Goal: Task Accomplishment & Management: Complete application form

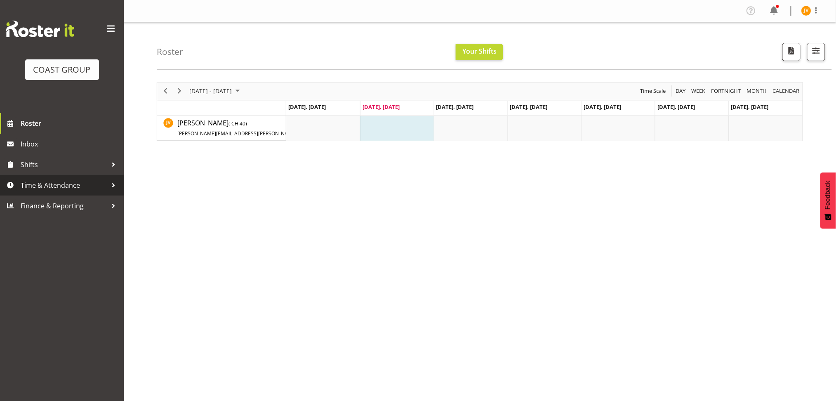
click at [57, 180] on span "Time & Attendance" at bounding box center [64, 185] width 87 height 12
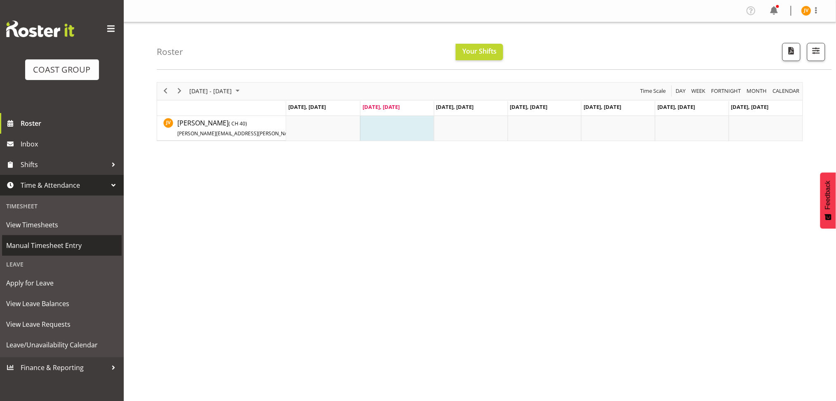
click at [64, 247] on span "Manual Timesheet Entry" at bounding box center [61, 245] width 111 height 12
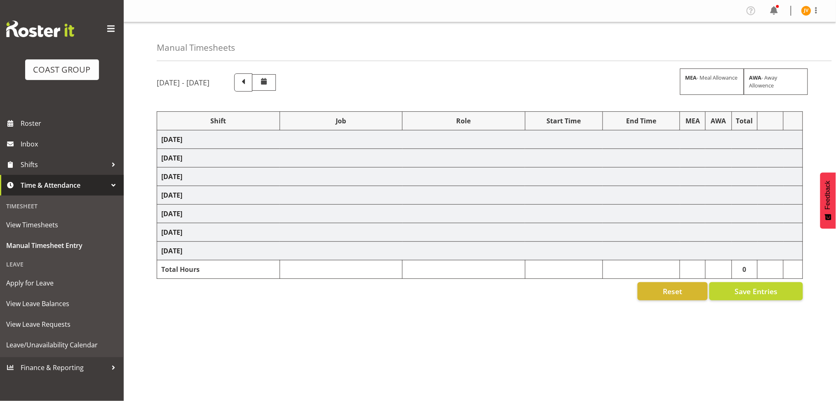
select select "1881"
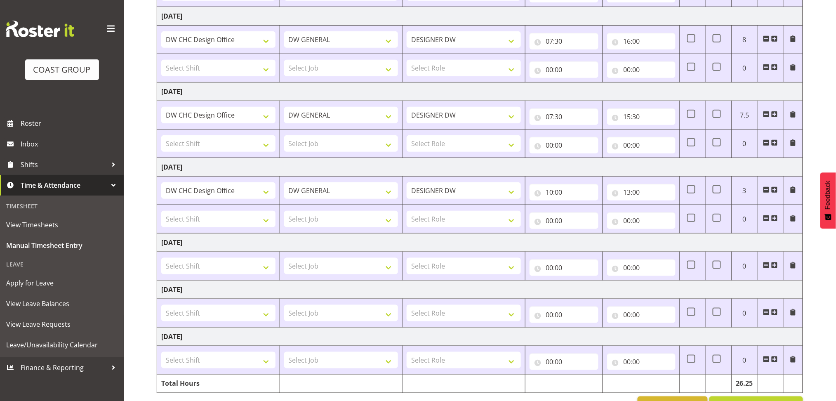
scroll to position [227, 0]
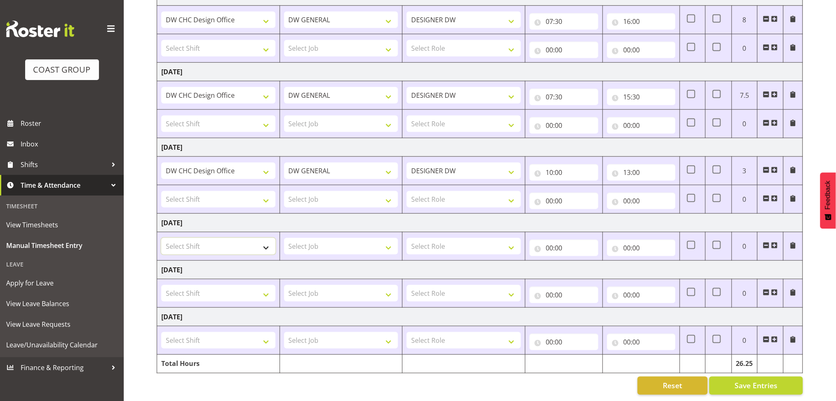
click at [228, 244] on select "Select Shift DW CHC Design Office DW CHC General Work Aug DW CHC General Work D…" at bounding box center [218, 246] width 114 height 17
select select "1512"
click at [161, 238] on select "Select Shift DW CHC Design Office DW CHC General Work Aug DW CHC General Work D…" at bounding box center [218, 246] width 114 height 17
click at [335, 238] on select "Select Job 1 Carlton Events 1 Carlton Hamilton 1 Carlton Wellington 1 EHS WAREH…" at bounding box center [341, 246] width 114 height 17
select select "1881"
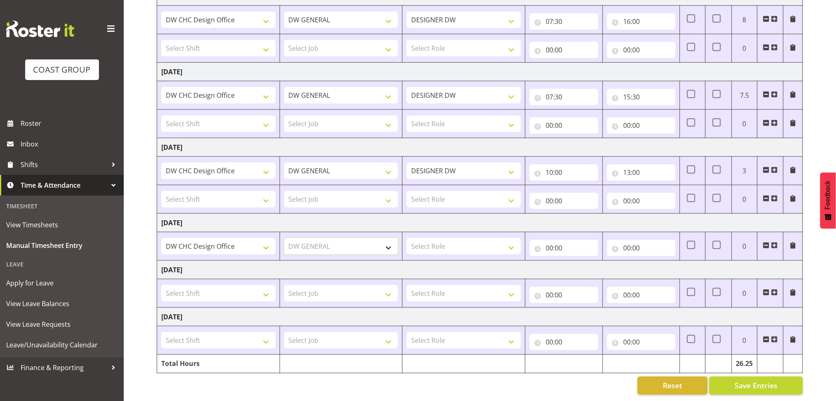
click at [284, 238] on select "Select Job 1 Carlton Events 1 Carlton Hamilton 1 Carlton Wellington 1 EHS WAREH…" at bounding box center [341, 246] width 114 height 17
click at [431, 243] on select "Select Role DESIGNER DW" at bounding box center [464, 246] width 114 height 17
select select "221"
click at [407, 238] on select "Select Role DESIGNER DW" at bounding box center [464, 246] width 114 height 17
click at [216, 286] on select "Select Shift DW CHC Design Office DW CHC General Work Aug DW CHC General Work D…" at bounding box center [218, 293] width 114 height 17
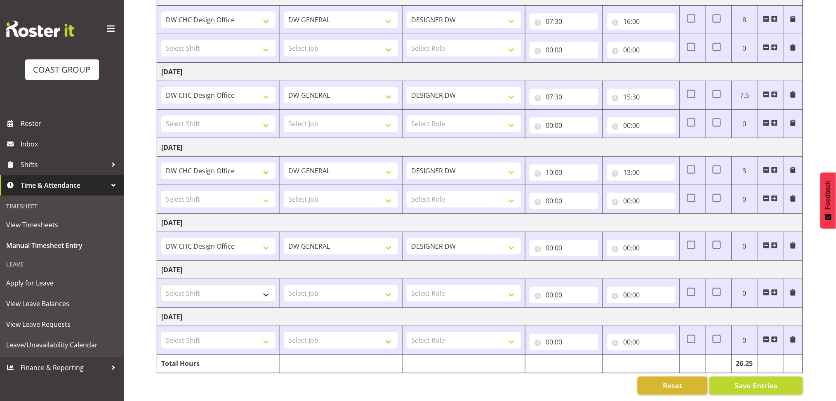
select select "1512"
click at [161, 285] on select "Select Shift DW CHC Design Office DW CHC General Work Aug DW CHC General Work D…" at bounding box center [218, 293] width 114 height 17
click at [319, 279] on td "Select Job 1 Carlton Events 1 Carlton Hamilton 1 Carlton Wellington 1 EHS WAREH…" at bounding box center [341, 293] width 123 height 28
click at [319, 286] on select "Select Job 1 Carlton Events 1 Carlton Hamilton 1 Carlton Wellington 1 EHS WAREH…" at bounding box center [341, 293] width 114 height 17
select select "1881"
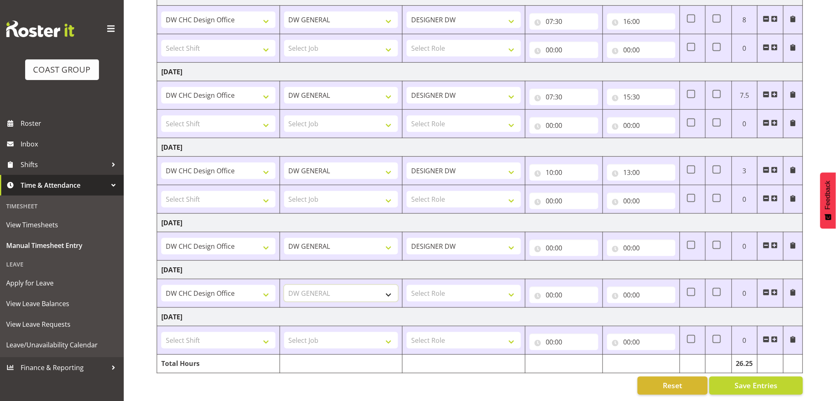
click at [284, 285] on select "Select Job 1 Carlton Events 1 Carlton Hamilton 1 Carlton Wellington 1 EHS WAREH…" at bounding box center [341, 293] width 114 height 17
click at [457, 285] on select "Select Role DESIGNER DW" at bounding box center [464, 293] width 114 height 17
select select "221"
click at [407, 285] on select "Select Role DESIGNER DW" at bounding box center [464, 293] width 114 height 17
click at [553, 291] on input "00:00" at bounding box center [564, 295] width 69 height 17
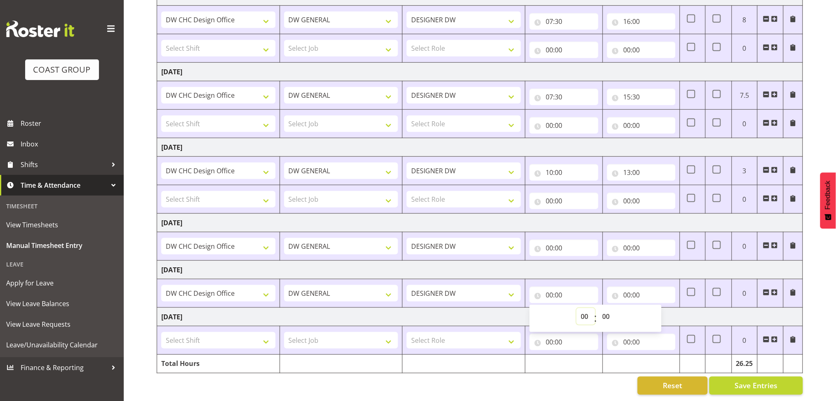
click at [588, 309] on select "00 01 02 03 04 05 06 07 08 09 10 11 12 13 14 15 16 17 18 19 20 21 22 23" at bounding box center [586, 316] width 19 height 17
select select "7"
click at [577, 308] on select "00 01 02 03 04 05 06 07 08 09 10 11 12 13 14 15 16 17 18 19 20 21 22 23" at bounding box center [586, 316] width 19 height 17
type input "07:00"
click at [609, 310] on select "00 01 02 03 04 05 06 07 08 09 10 11 12 13 14 15 16 17 18 19 20 21 22 23 24 25 2…" at bounding box center [607, 316] width 19 height 17
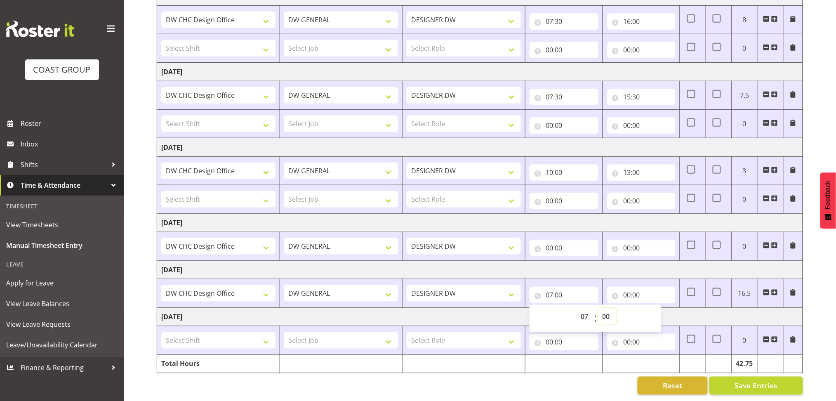
select select "30"
click at [598, 308] on select "00 01 02 03 04 05 06 07 08 09 10 11 12 13 14 15 16 17 18 19 20 21 22 23 24 25 2…" at bounding box center [607, 316] width 19 height 17
type input "07:30"
click at [629, 290] on input "00:00" at bounding box center [641, 295] width 69 height 17
click at [661, 308] on select "00 01 02 03 04 05 06 07 08 09 10 11 12 13 14 15 16 17 18 19 20 21 22 23" at bounding box center [663, 316] width 19 height 17
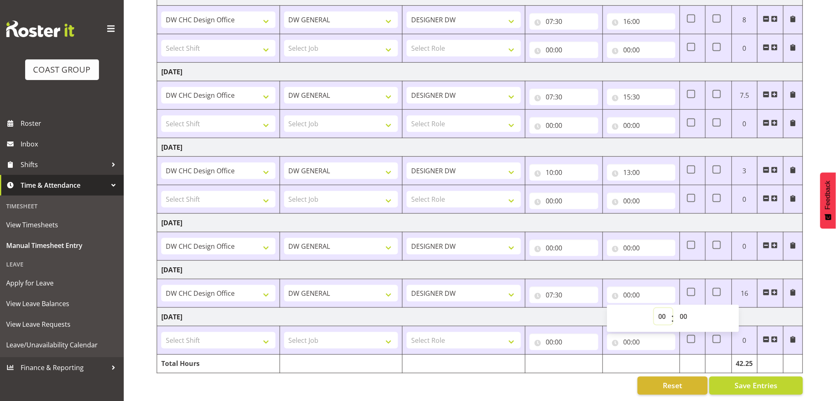
select select "16"
click at [654, 308] on select "00 01 02 03 04 05 06 07 08 09 10 11 12 13 14 15 16 17 18 19 20 21 22 23" at bounding box center [663, 316] width 19 height 17
type input "16:00"
click at [691, 310] on select "00 01 02 03 04 05 06 07 08 09 10 11 12 13 14 15 16 17 18 19 20 21 22 23 24 25 2…" at bounding box center [685, 316] width 19 height 17
select select "45"
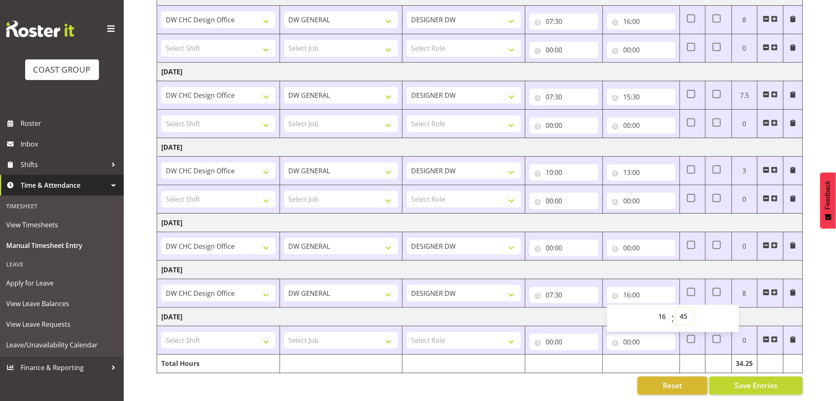
click at [676, 308] on select "00 01 02 03 04 05 06 07 08 09 10 11 12 13 14 15 16 17 18 19 20 21 22 23 24 25 2…" at bounding box center [685, 316] width 19 height 17
type input "16:45"
click at [174, 332] on select "Select Shift DW CHC Design Office DW CHC General Work Aug DW CHC General Work D…" at bounding box center [218, 340] width 114 height 17
select select "1512"
click at [161, 332] on select "Select Shift DW CHC Design Office DW CHC General Work Aug DW CHC General Work D…" at bounding box center [218, 340] width 114 height 17
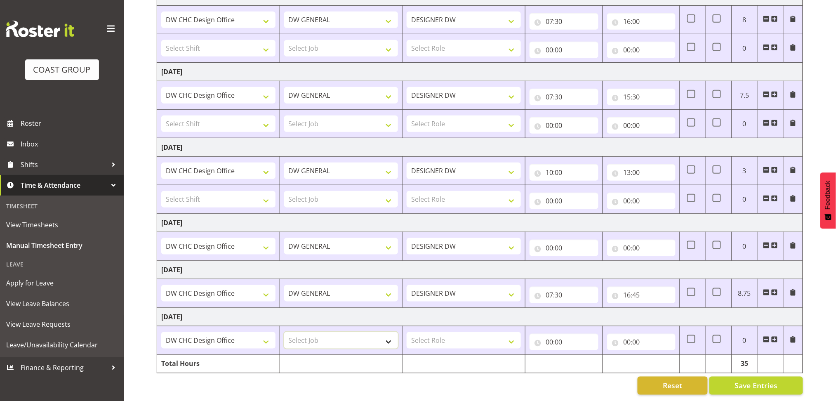
click at [317, 332] on select "Select Job 1 Carlton Events 1 Carlton Hamilton 1 Carlton Wellington 1 EHS WAREH…" at bounding box center [341, 340] width 114 height 17
select select "1881"
click at [284, 332] on select "Select Job 1 Carlton Events 1 Carlton Hamilton 1 Carlton Wellington 1 EHS WAREH…" at bounding box center [341, 340] width 114 height 17
click at [456, 326] on td "Select Role DESIGNER DW" at bounding box center [464, 340] width 123 height 28
click at [456, 332] on select "Select Role DESIGNER DW" at bounding box center [464, 340] width 114 height 17
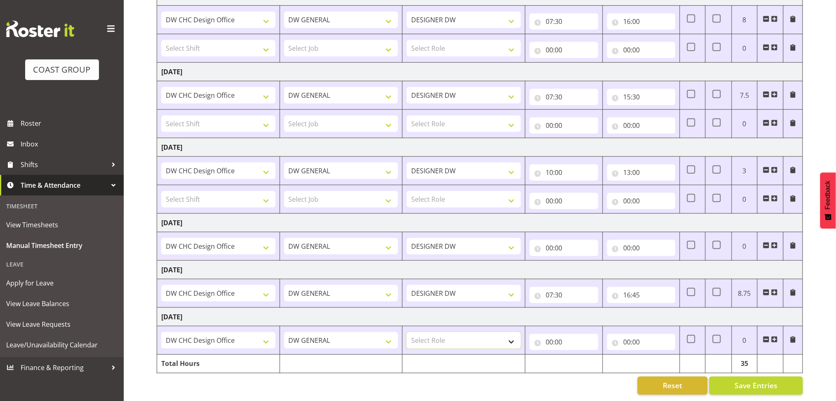
select select "221"
click at [407, 332] on select "Select Role DESIGNER DW" at bounding box center [464, 340] width 114 height 17
click at [549, 335] on input "00:00" at bounding box center [564, 342] width 69 height 17
click at [583, 358] on select "00 01 02 03 04 05 06 07 08 09 10 11 12 13 14 15 16 17 18 19 20 21 22 23" at bounding box center [586, 363] width 19 height 17
select select "7"
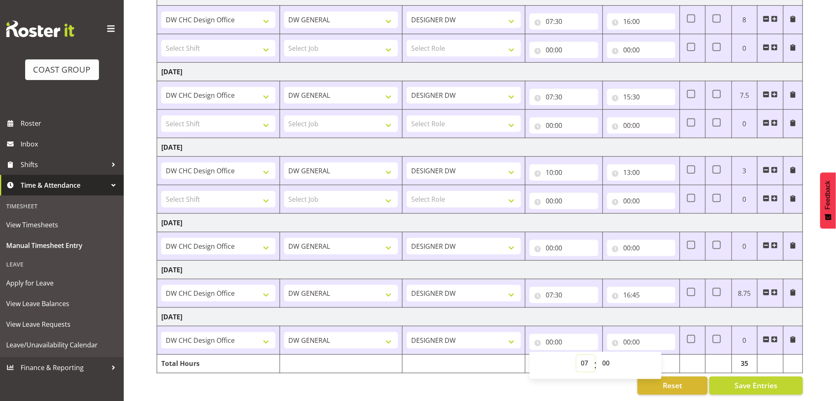
click at [577, 355] on select "00 01 02 03 04 05 06 07 08 09 10 11 12 13 14 15 16 17 18 19 20 21 22 23" at bounding box center [586, 363] width 19 height 17
type input "07:00"
click at [606, 361] on select "00 01 02 03 04 05 06 07 08 09 10 11 12 13 14 15 16 17 18 19 20 21 22 23 24 25 2…" at bounding box center [607, 363] width 19 height 17
select select "30"
click at [598, 355] on select "00 01 02 03 04 05 06 07 08 09 10 11 12 13 14 15 16 17 18 19 20 21 22 23 24 25 2…" at bounding box center [607, 363] width 19 height 17
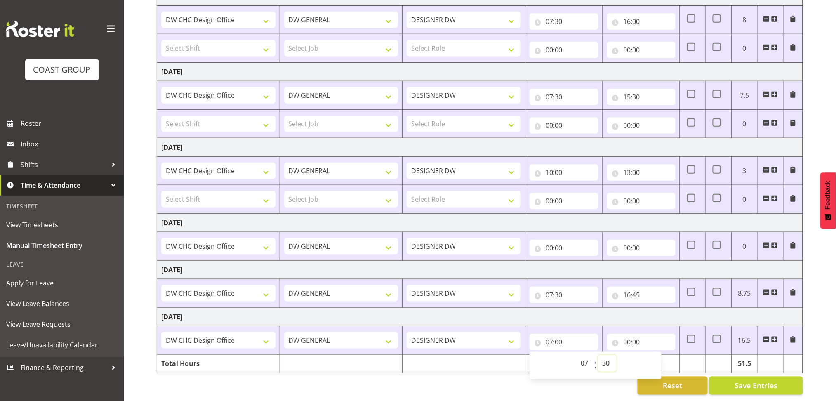
type input "07:30"
click at [627, 334] on input "00:00" at bounding box center [641, 342] width 69 height 17
click at [658, 356] on select "00 01 02 03 04 05 06 07 08 09 10 11 12 13 14 15 16 17 18 19 20 21 22 23" at bounding box center [663, 363] width 19 height 17
select select "17"
click at [654, 355] on select "00 01 02 03 04 05 06 07 08 09 10 11 12 13 14 15 16 17 18 19 20 21 22 23" at bounding box center [663, 363] width 19 height 17
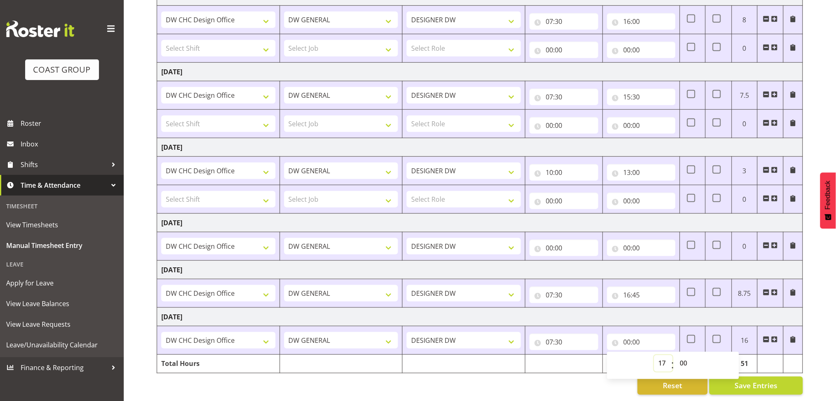
type input "17:00"
click at [517, 377] on div "Reset Save Entries" at bounding box center [480, 386] width 647 height 18
click at [631, 166] on input "13:00" at bounding box center [641, 172] width 69 height 17
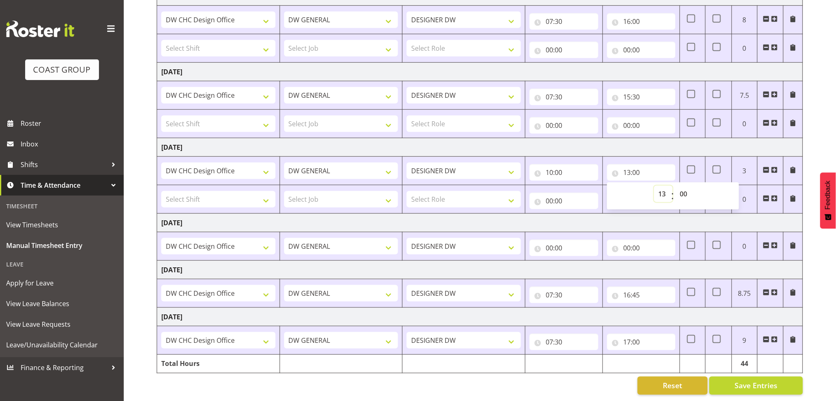
click at [662, 187] on select "00 01 02 03 04 05 06 07 08 09 10 11 12 13 14 15 16 17 18 19 20 21 22 23" at bounding box center [663, 194] width 19 height 17
select select "12"
click at [654, 186] on select "00 01 02 03 04 05 06 07 08 09 10 11 12 13 14 15 16 17 18 19 20 21 22 23" at bounding box center [663, 194] width 19 height 17
type input "12:00"
click at [685, 186] on select "00 01 02 03 04 05 06 07 08 09 10 11 12 13 14 15 16 17 18 19 20 21 22 23 24 25 2…" at bounding box center [685, 194] width 19 height 17
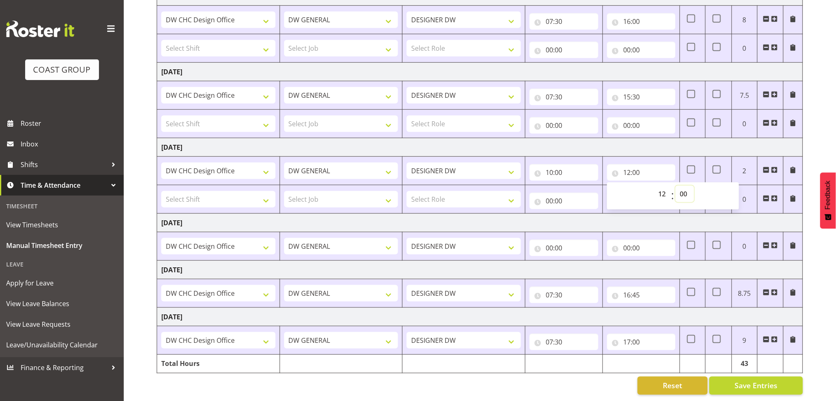
select select "30"
click at [676, 186] on select "00 01 02 03 04 05 06 07 08 09 10 11 12 13 14 15 16 17 18 19 20 21 22 23 24 25 2…" at bounding box center [685, 194] width 19 height 17
type input "12:30"
click at [586, 377] on div "Reset Save Entries" at bounding box center [480, 386] width 647 height 18
click at [809, 368] on div "August 13th - August 19th 2025 MEA - Meal Allowance AWA - Away Allowence Shift …" at bounding box center [497, 125] width 680 height 553
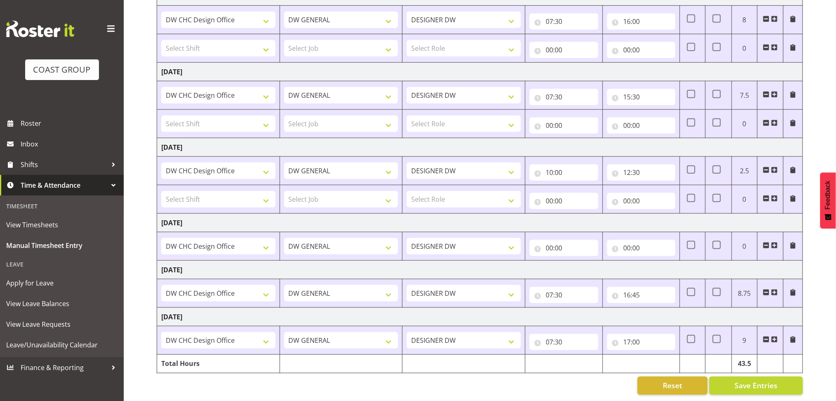
click at [828, 337] on div "August 13th - August 19th 2025 MEA - Meal Allowance AWA - Away Allowence Shift …" at bounding box center [497, 125] width 680 height 553
click at [768, 380] on span "Save Entries" at bounding box center [756, 385] width 43 height 11
select select
